Goal: Task Accomplishment & Management: Manage account settings

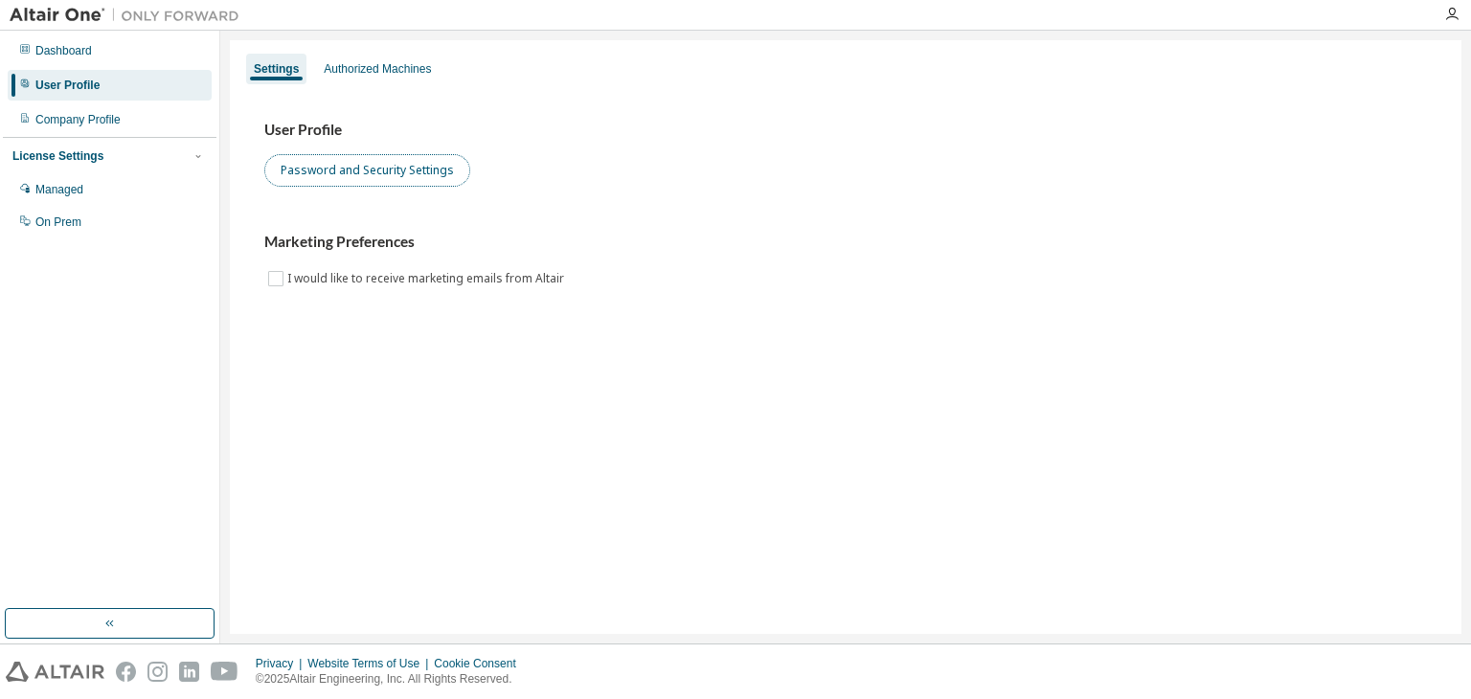
click at [333, 160] on button "Password and Security Settings" at bounding box center [367, 170] width 206 height 33
